Goal: Check status: Check status

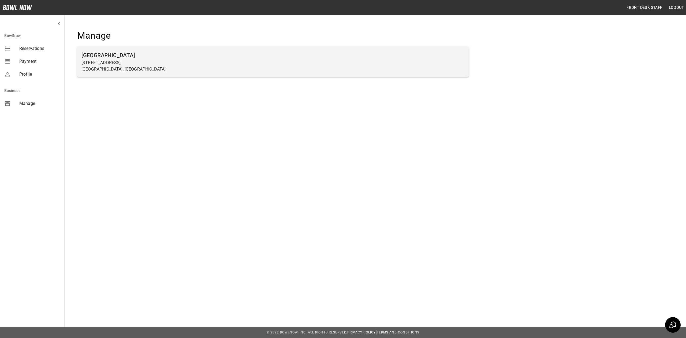
click at [187, 68] on p "[GEOGRAPHIC_DATA], [GEOGRAPHIC_DATA]" at bounding box center [272, 69] width 383 height 6
click at [182, 62] on p "[STREET_ADDRESS]" at bounding box center [272, 62] width 383 height 6
click at [130, 58] on h6 "[GEOGRAPHIC_DATA]" at bounding box center [272, 55] width 383 height 9
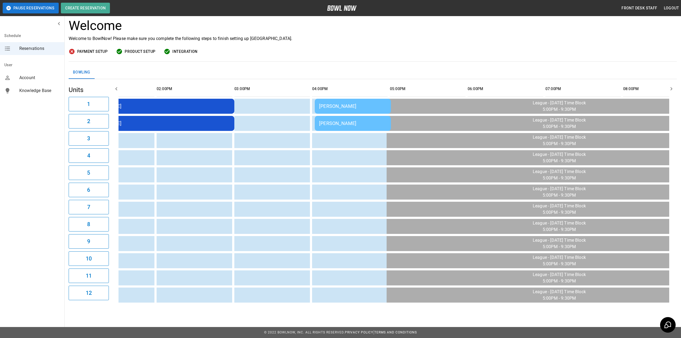
scroll to position [0, 235]
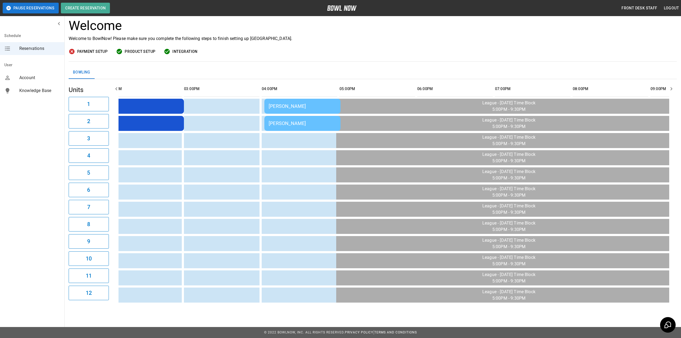
click at [308, 105] on td "[PERSON_NAME]" at bounding box center [302, 106] width 76 height 15
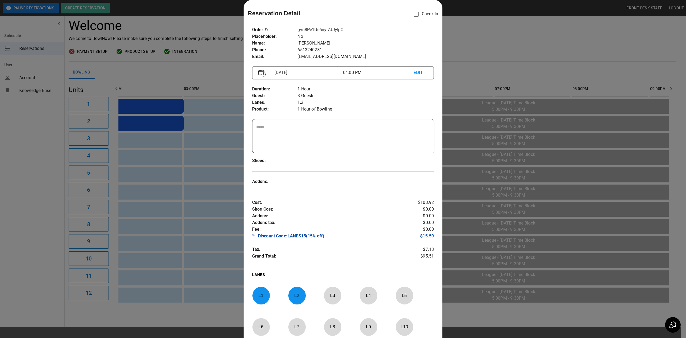
click at [472, 43] on div at bounding box center [343, 169] width 686 height 338
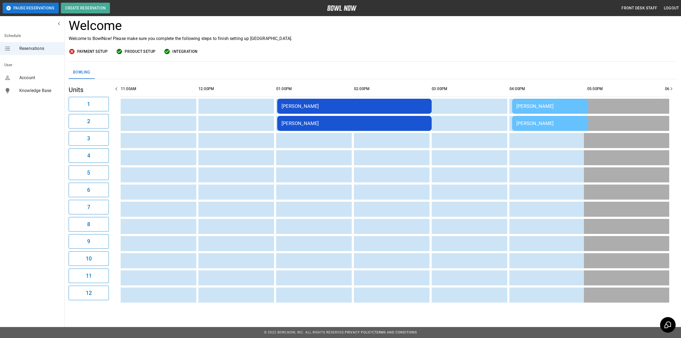
click at [333, 103] on div "[PERSON_NAME]" at bounding box center [354, 106] width 146 height 6
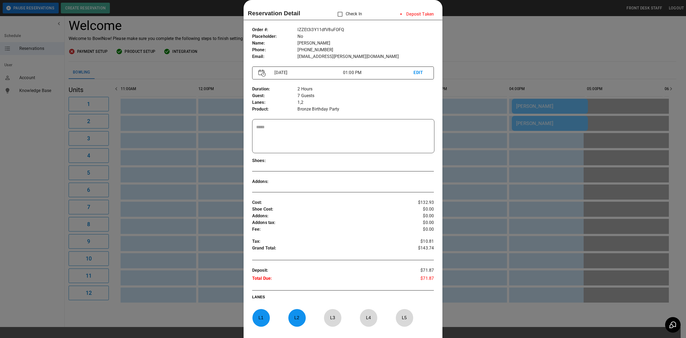
drag, startPoint x: 494, startPoint y: 45, endPoint x: 483, endPoint y: 43, distance: 10.9
click at [494, 45] on div at bounding box center [343, 169] width 686 height 338
